Goal: Use online tool/utility

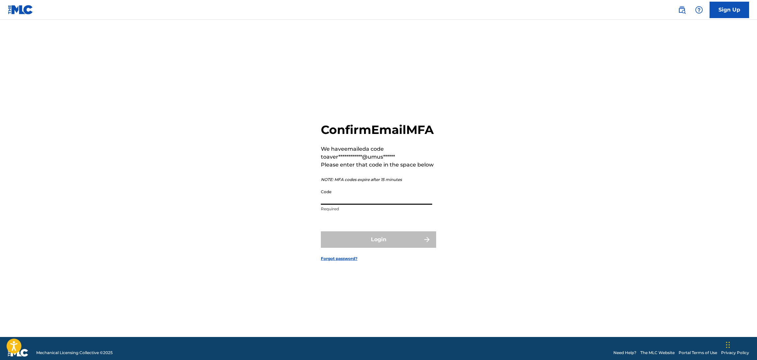
click at [334, 199] on input "Code" at bounding box center [376, 195] width 111 height 19
paste input "302470"
type input "302470"
click at [321, 232] on button "Login" at bounding box center [378, 240] width 115 height 16
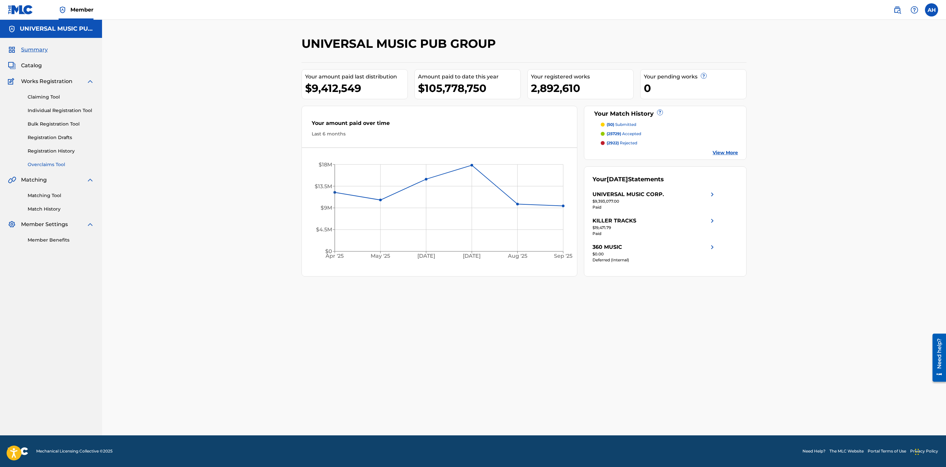
click at [53, 163] on link "Overclaims Tool" at bounding box center [61, 164] width 67 height 7
